Goal: Navigation & Orientation: Find specific page/section

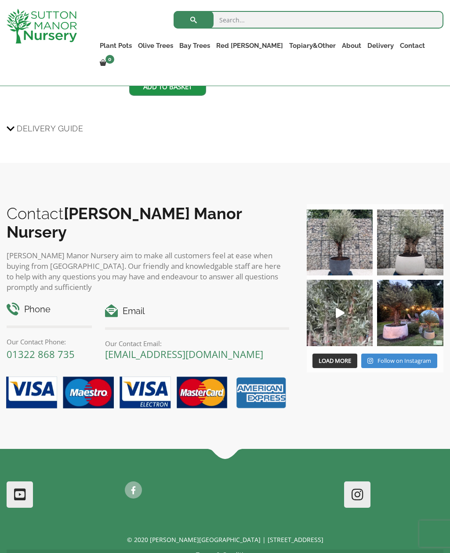
scroll to position [864, 0]
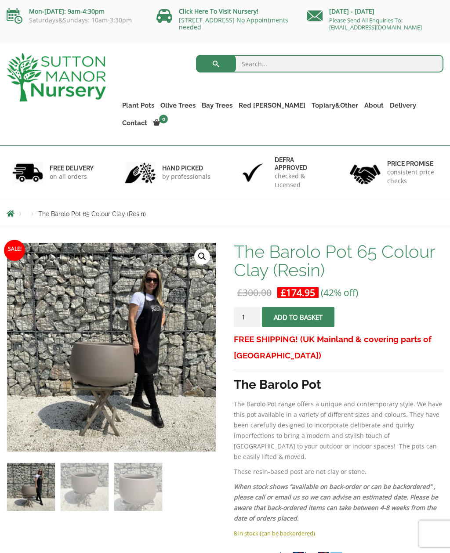
click at [123, 100] on div "Search for: Plant Pots Resin Bonded Pots The Milan Pots The Capri Pots The Brun…" at bounding box center [280, 94] width 337 height 101
click at [0, 0] on link "Cylinders Traditionals" at bounding box center [0, 0] width 0 height 0
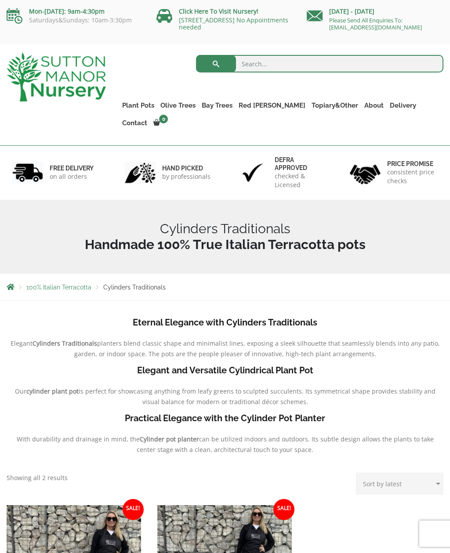
click at [0, 0] on link "The Old Stone Pots" at bounding box center [0, 0] width 0 height 0
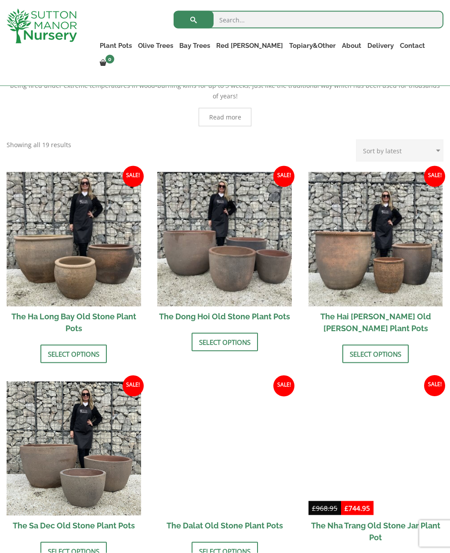
scroll to position [211, 0]
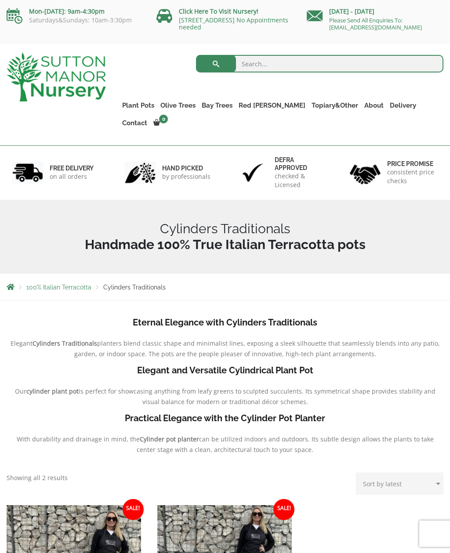
click at [0, 0] on link "Vietnamese Pots" at bounding box center [0, 0] width 0 height 0
